Goal: Information Seeking & Learning: Learn about a topic

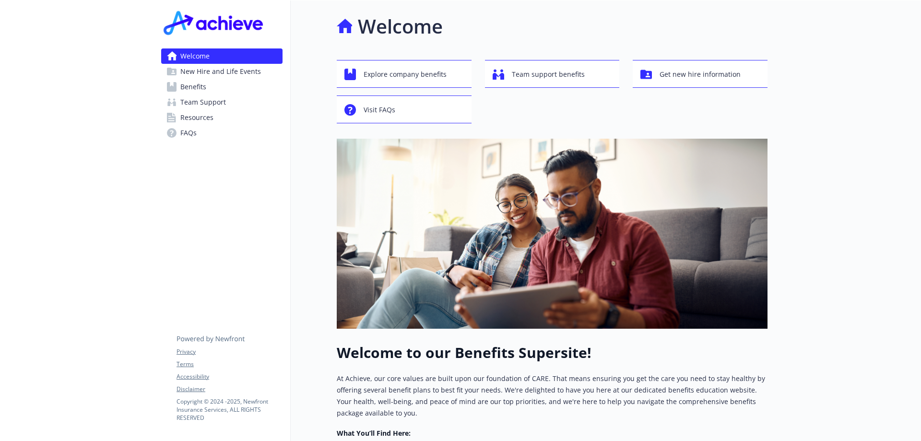
click at [220, 90] on link "Benefits" at bounding box center [221, 86] width 121 height 15
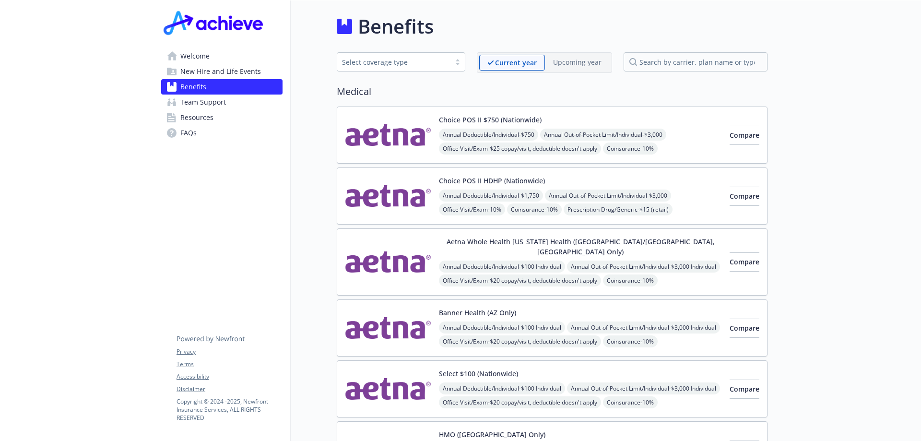
click at [417, 68] on div "Select coverage type" at bounding box center [393, 62] width 113 height 12
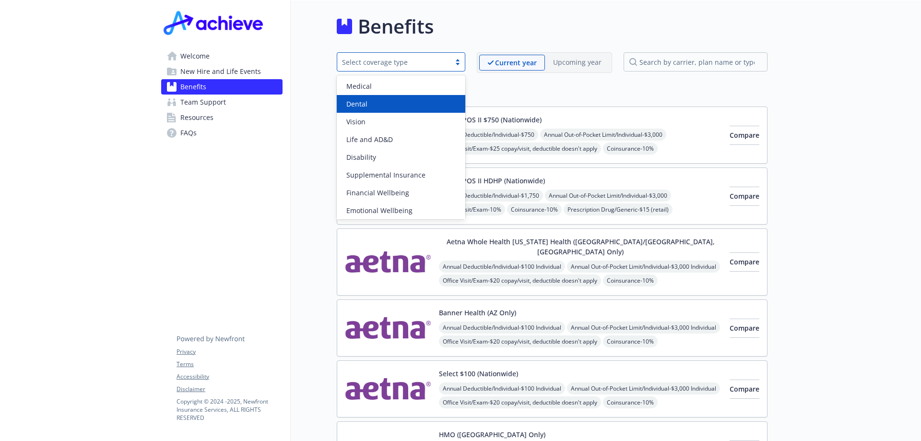
click at [380, 100] on div "Dental" at bounding box center [401, 104] width 117 height 10
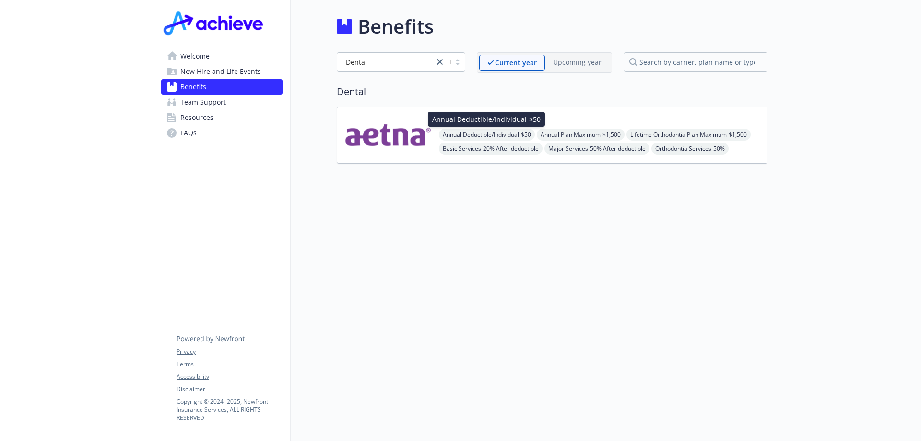
click at [521, 119] on div "Annual Deductible/Individual - $50 Annual Deductible/Individual - $50" at bounding box center [486, 119] width 117 height 15
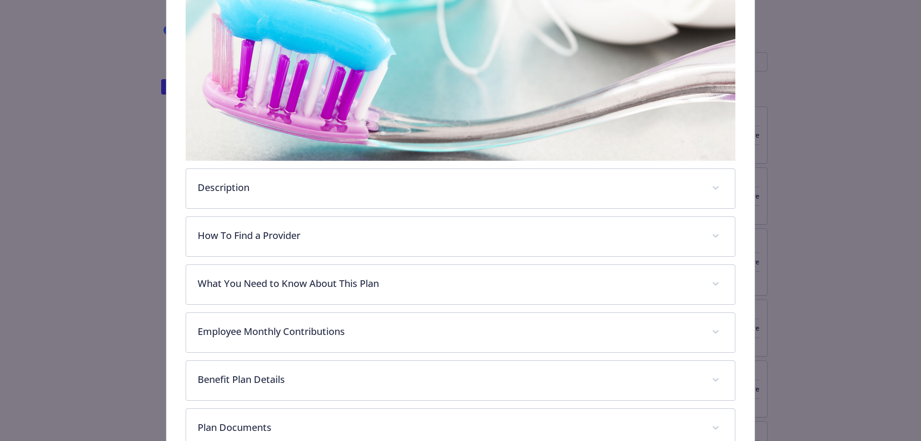
scroll to position [221, 0]
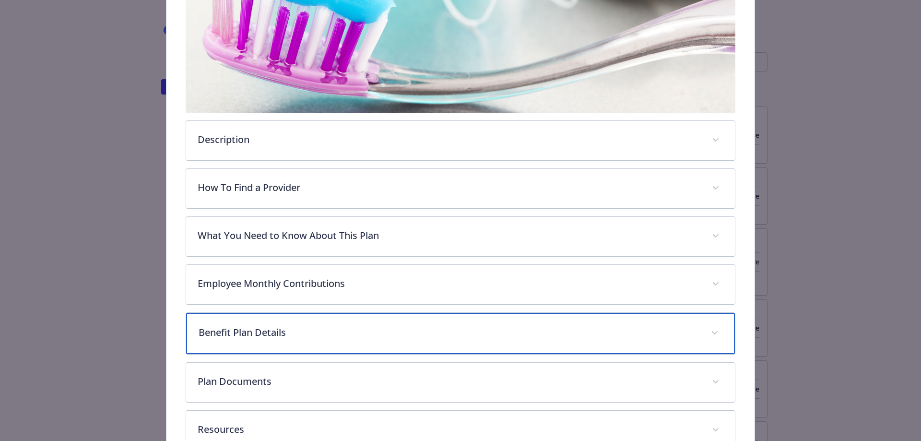
click at [493, 317] on div "Benefit Plan Details" at bounding box center [460, 333] width 549 height 41
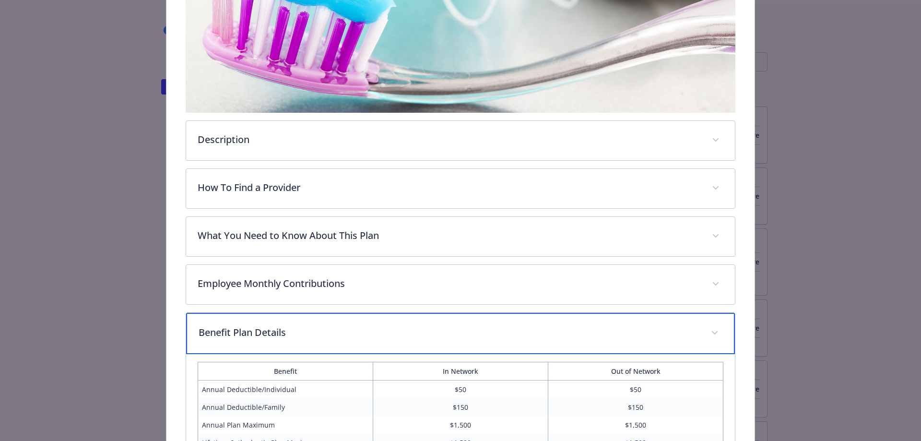
scroll to position [269, 0]
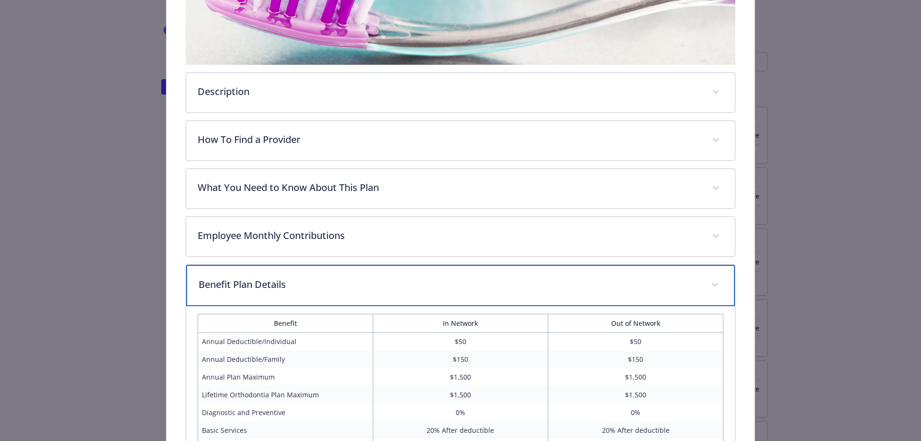
click at [484, 283] on p "Benefit Plan Details" at bounding box center [449, 284] width 501 height 14
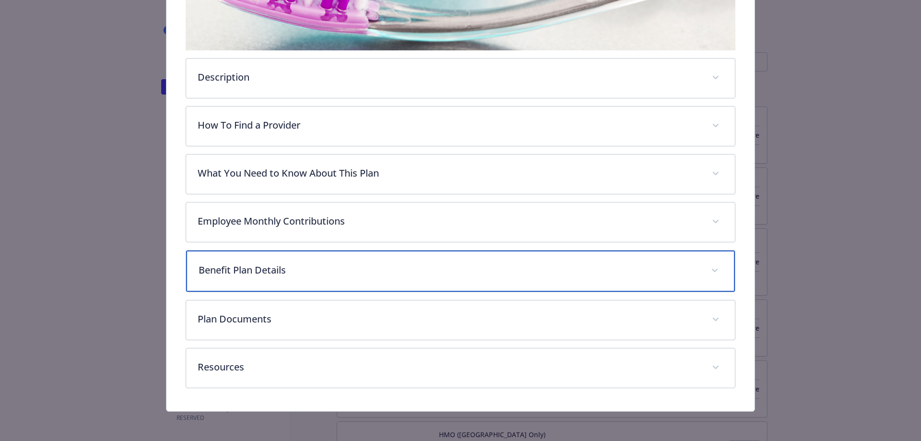
scroll to position [235, 0]
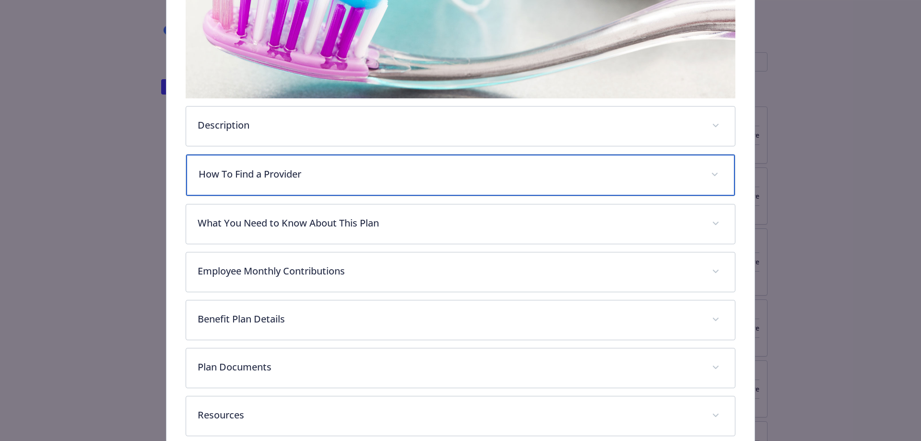
click at [362, 175] on p "How To Find a Provider" at bounding box center [449, 174] width 501 height 14
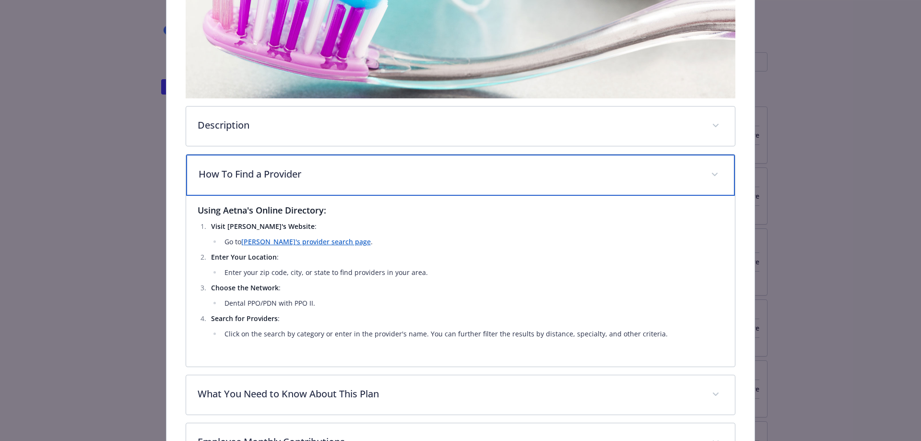
click at [362, 175] on p "How To Find a Provider" at bounding box center [449, 174] width 501 height 14
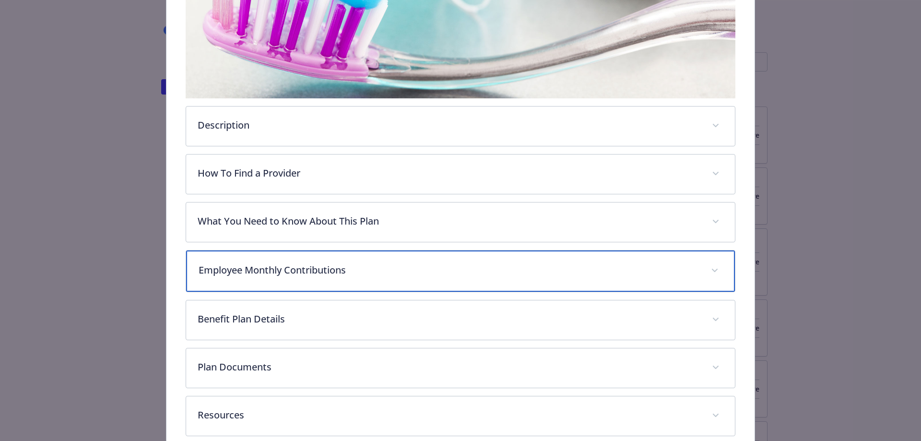
click at [333, 263] on p "Employee Monthly Contributions" at bounding box center [449, 270] width 501 height 14
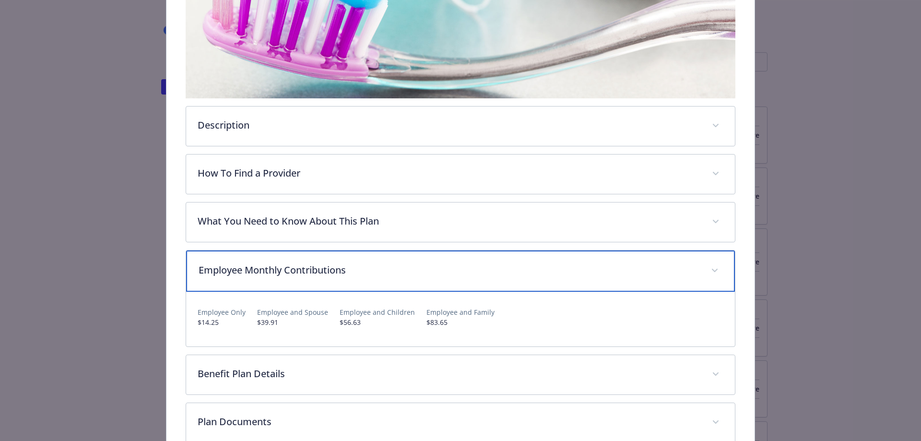
click at [332, 260] on div "Employee Monthly Contributions" at bounding box center [460, 270] width 549 height 41
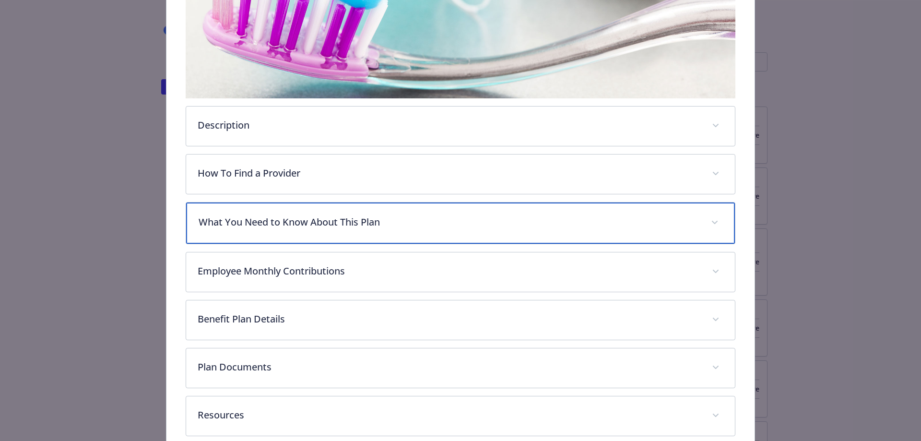
click at [317, 216] on p "What You Need to Know About This Plan" at bounding box center [449, 222] width 501 height 14
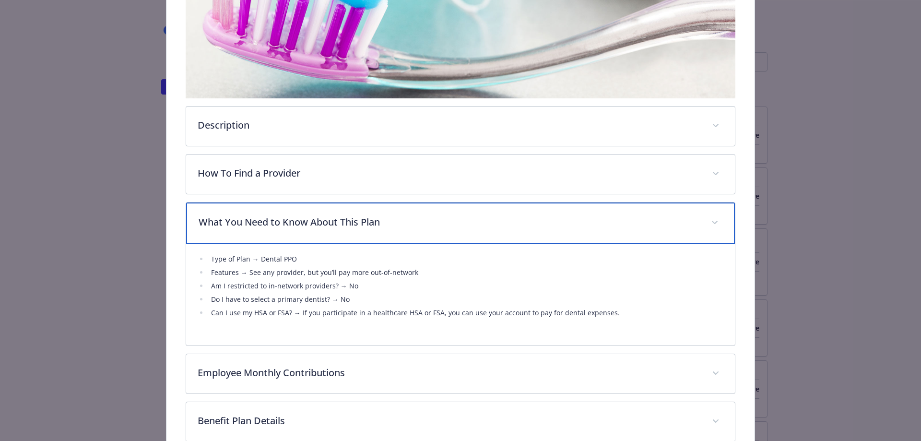
click at [317, 216] on p "What You Need to Know About This Plan" at bounding box center [449, 222] width 501 height 14
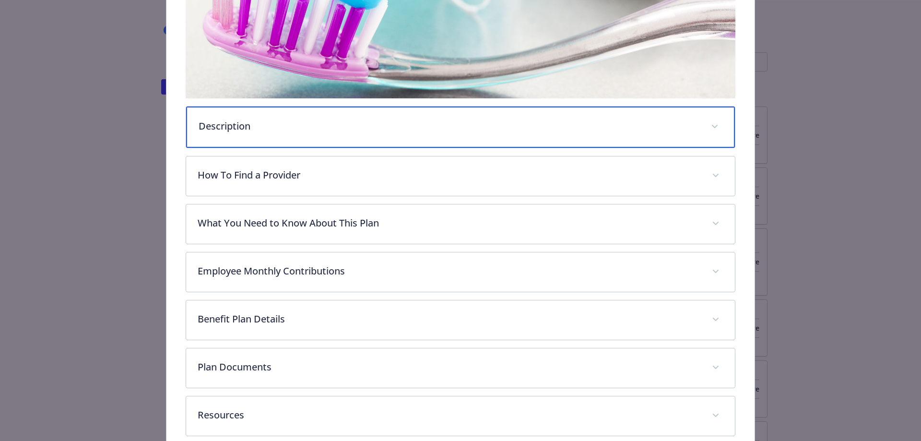
click at [321, 140] on div "Description" at bounding box center [460, 127] width 549 height 41
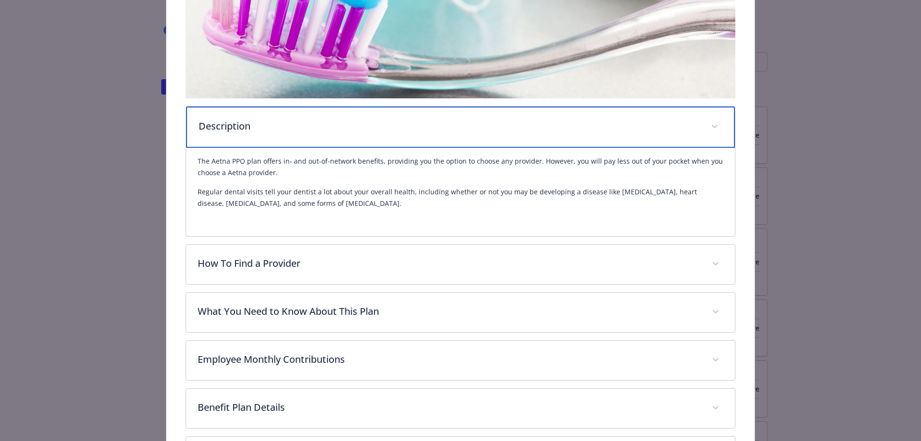
click at [528, 132] on div "Description" at bounding box center [460, 127] width 549 height 41
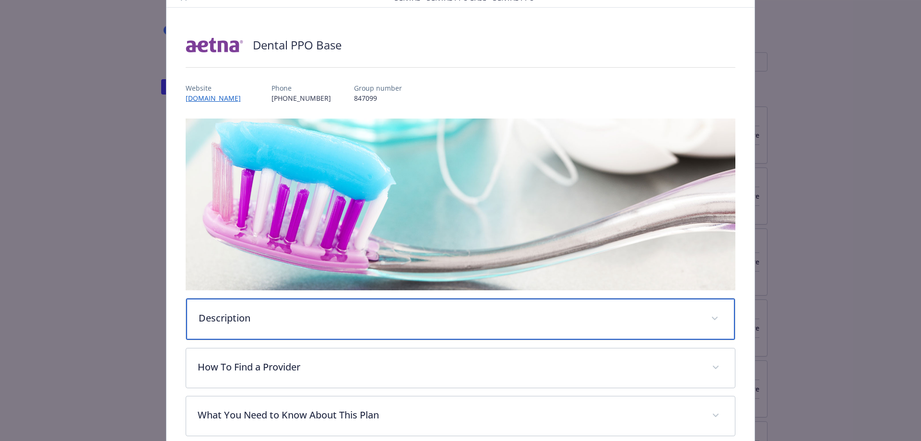
scroll to position [0, 0]
